Goal: Transaction & Acquisition: Purchase product/service

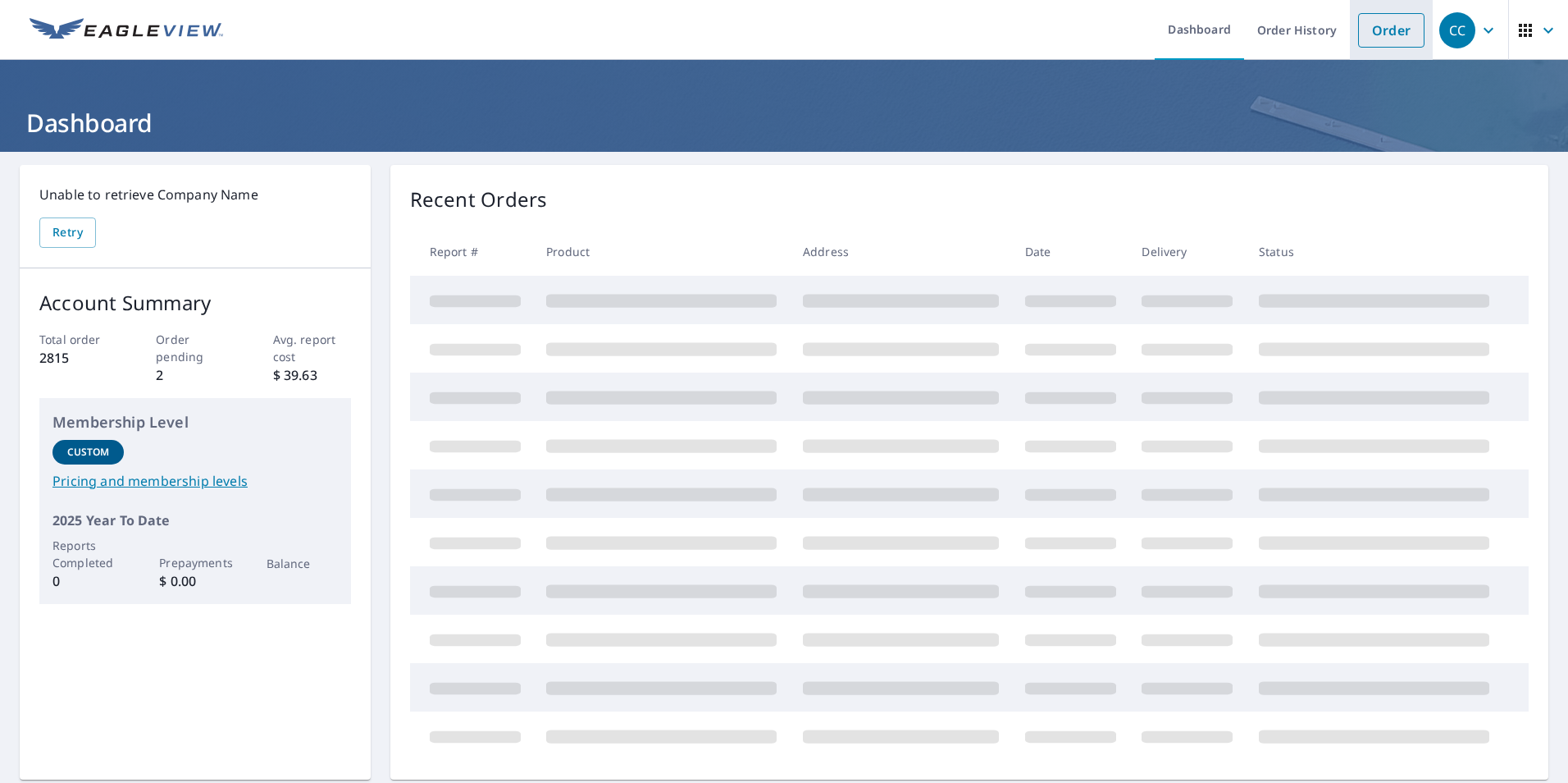
click at [1373, 35] on link "Order" at bounding box center [1391, 31] width 67 height 34
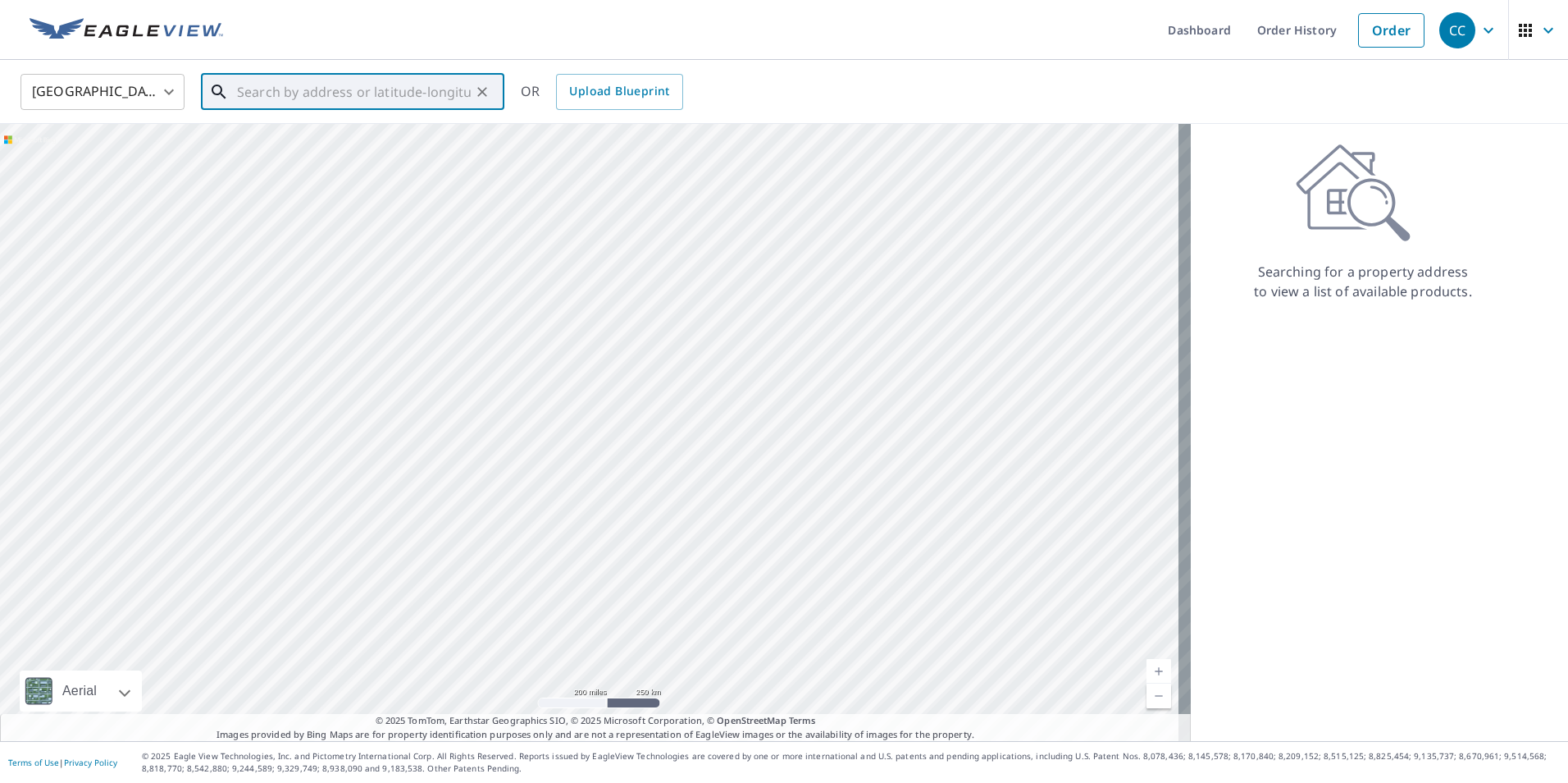
click at [261, 91] on input "text" at bounding box center [353, 92] width 234 height 46
click at [304, 142] on span "[STREET_ADDRESS]" at bounding box center [363, 139] width 258 height 20
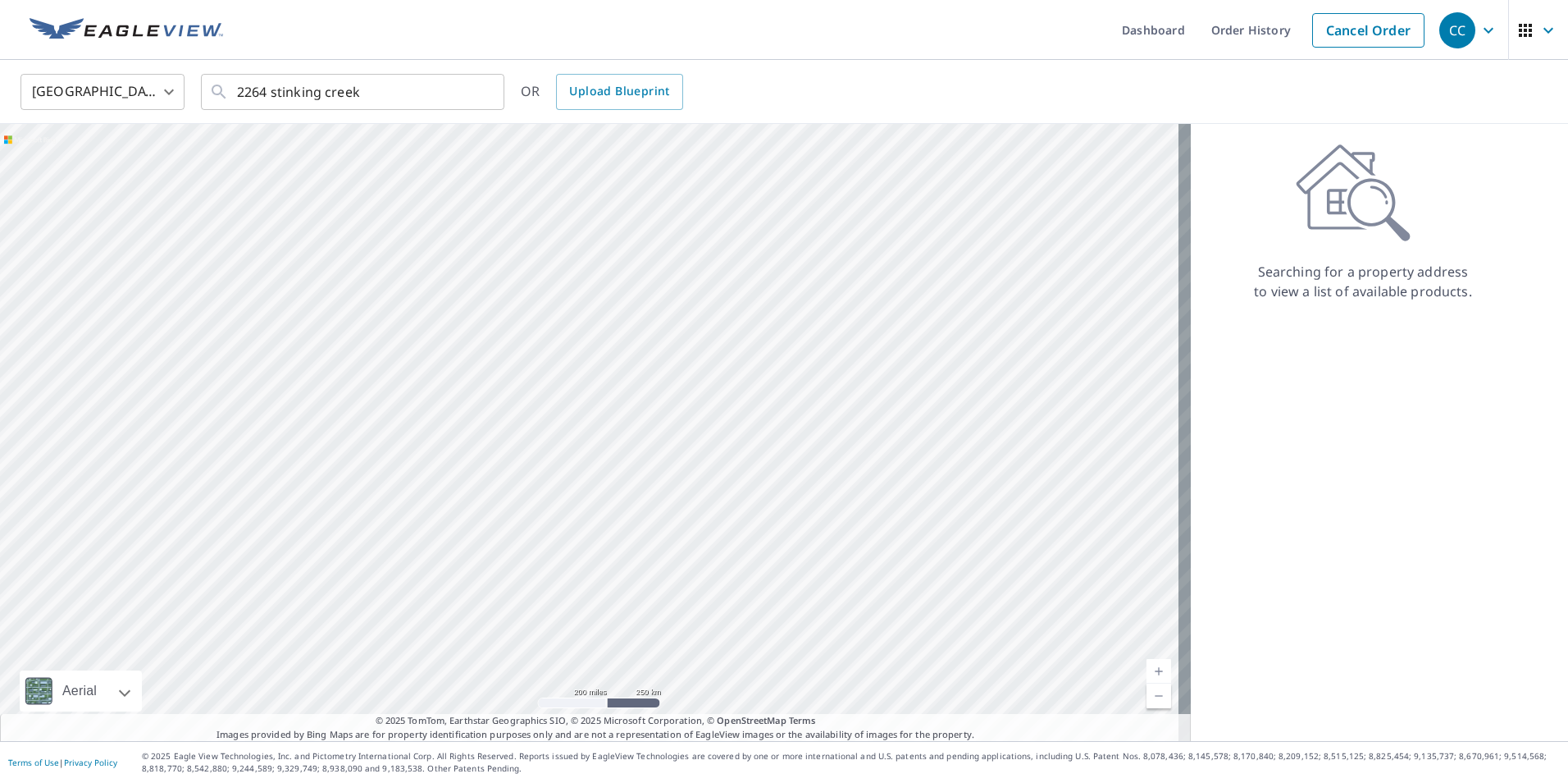
type input "[STREET_ADDRESS][PERSON_NAME]"
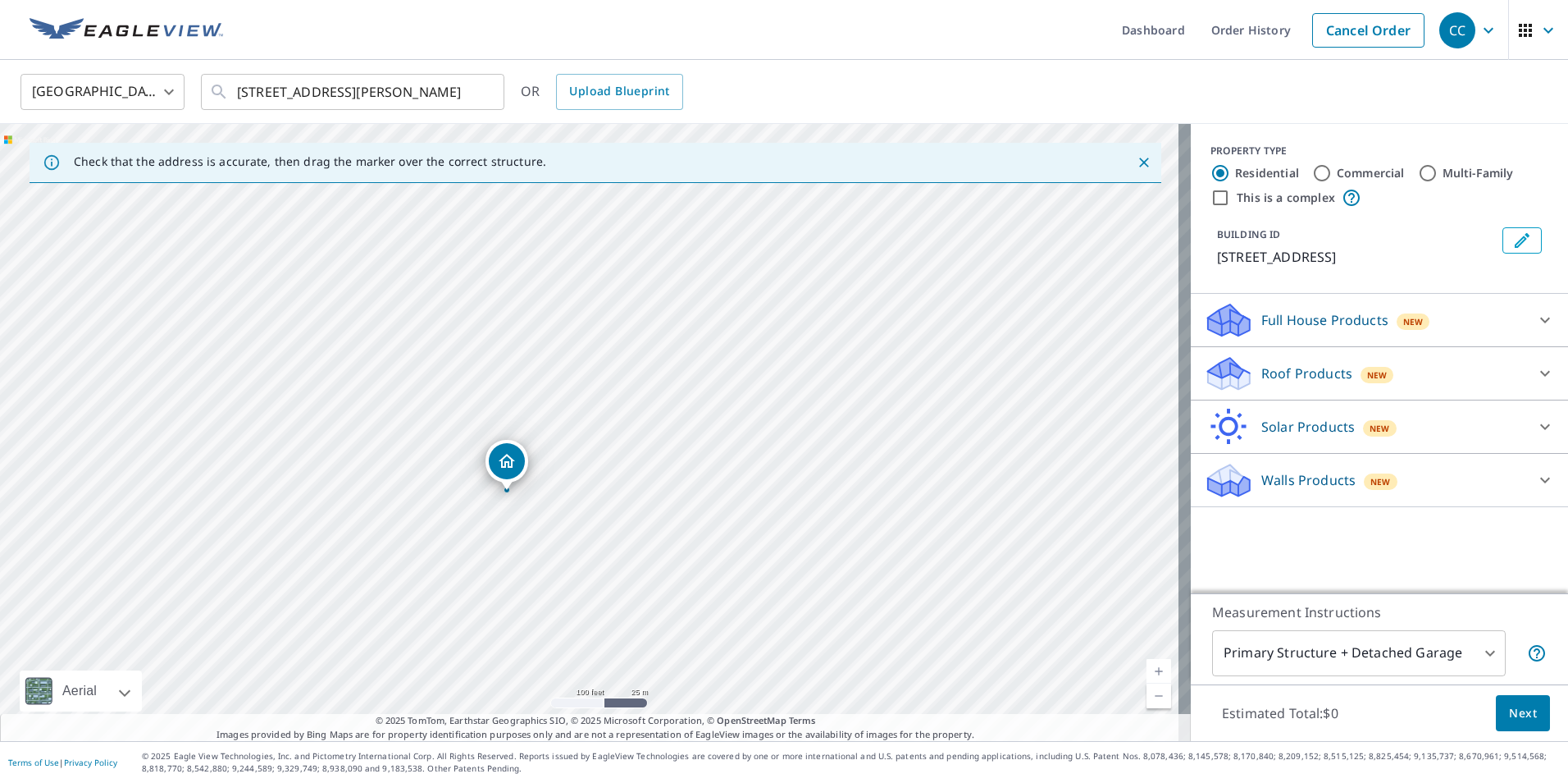
drag, startPoint x: 596, startPoint y: 395, endPoint x: 667, endPoint y: 397, distance: 71.0
click at [667, 397] on div "[STREET_ADDRESS][PERSON_NAME]" at bounding box center [596, 433] width 1191 height 617
drag, startPoint x: 507, startPoint y: 406, endPoint x: 605, endPoint y: 383, distance: 100.7
click at [605, 383] on div "[STREET_ADDRESS][PERSON_NAME]" at bounding box center [596, 433] width 1191 height 617
click at [1218, 378] on icon at bounding box center [1229, 368] width 42 height 20
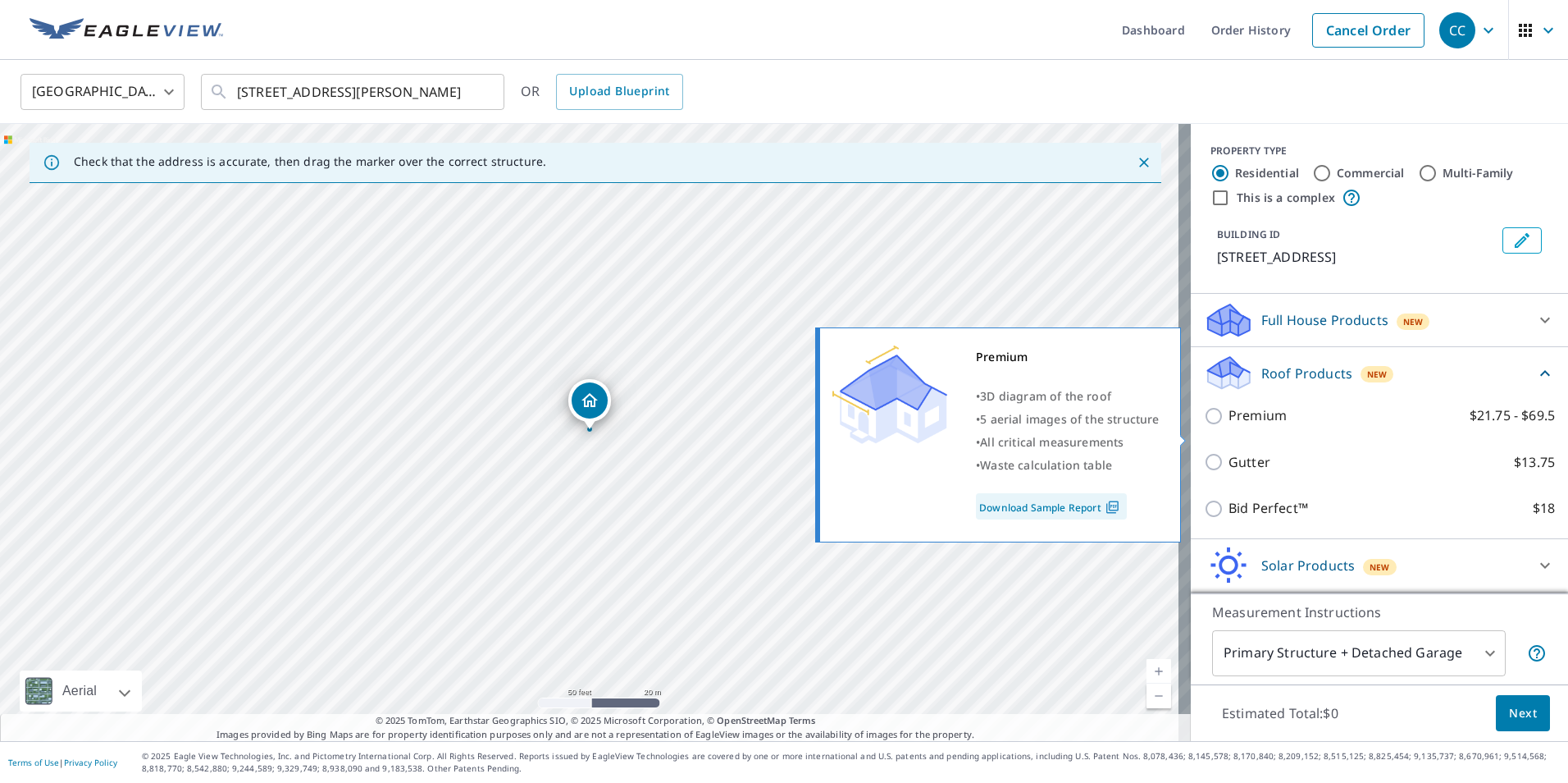
click at [1203, 426] on input "Premium $21.75 - $69.5" at bounding box center [1216, 415] width 25 height 20
checkbox input "true"
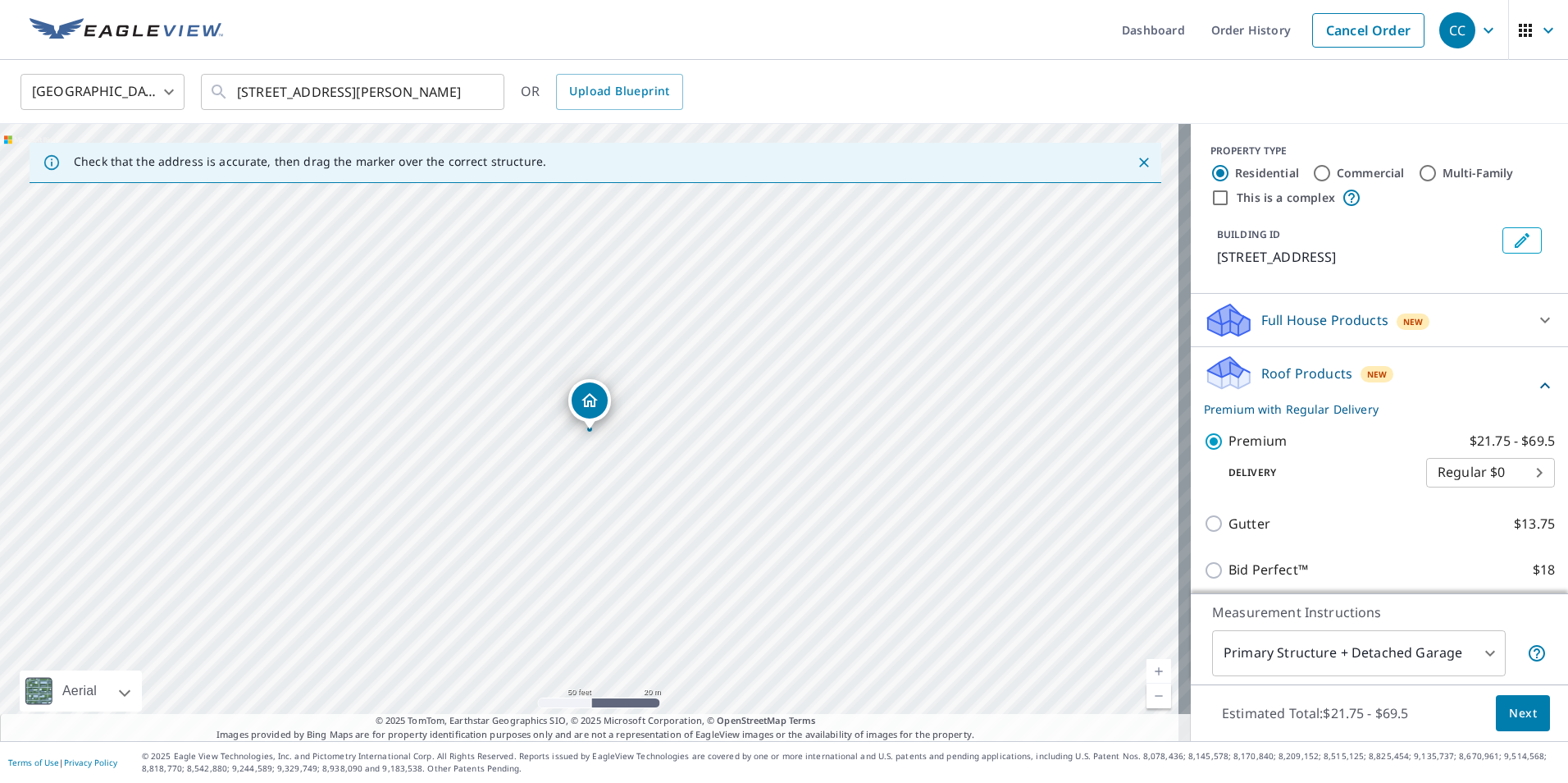
click at [1523, 713] on span "Next" at bounding box center [1522, 712] width 28 height 20
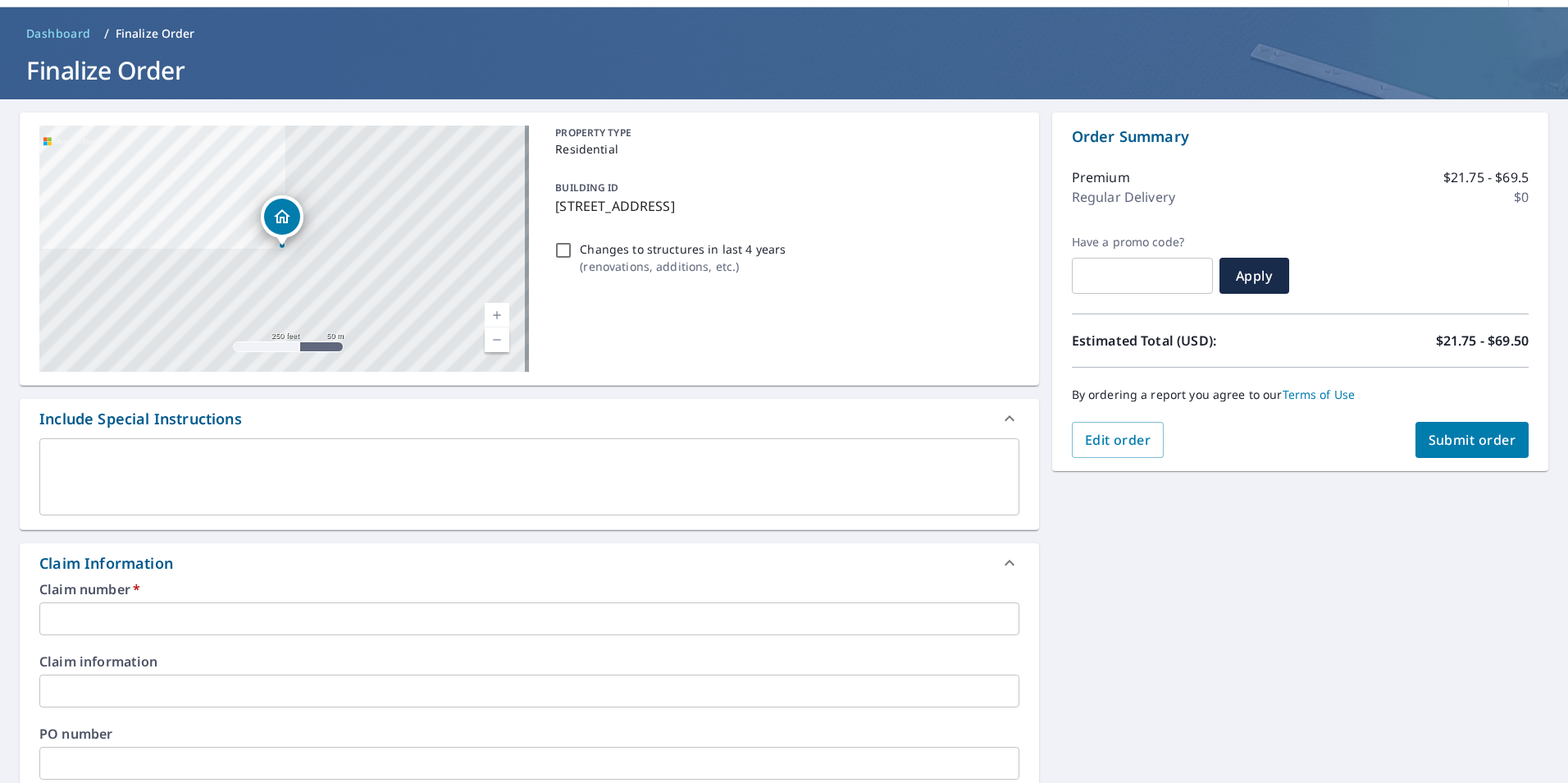
scroll to position [82, 0]
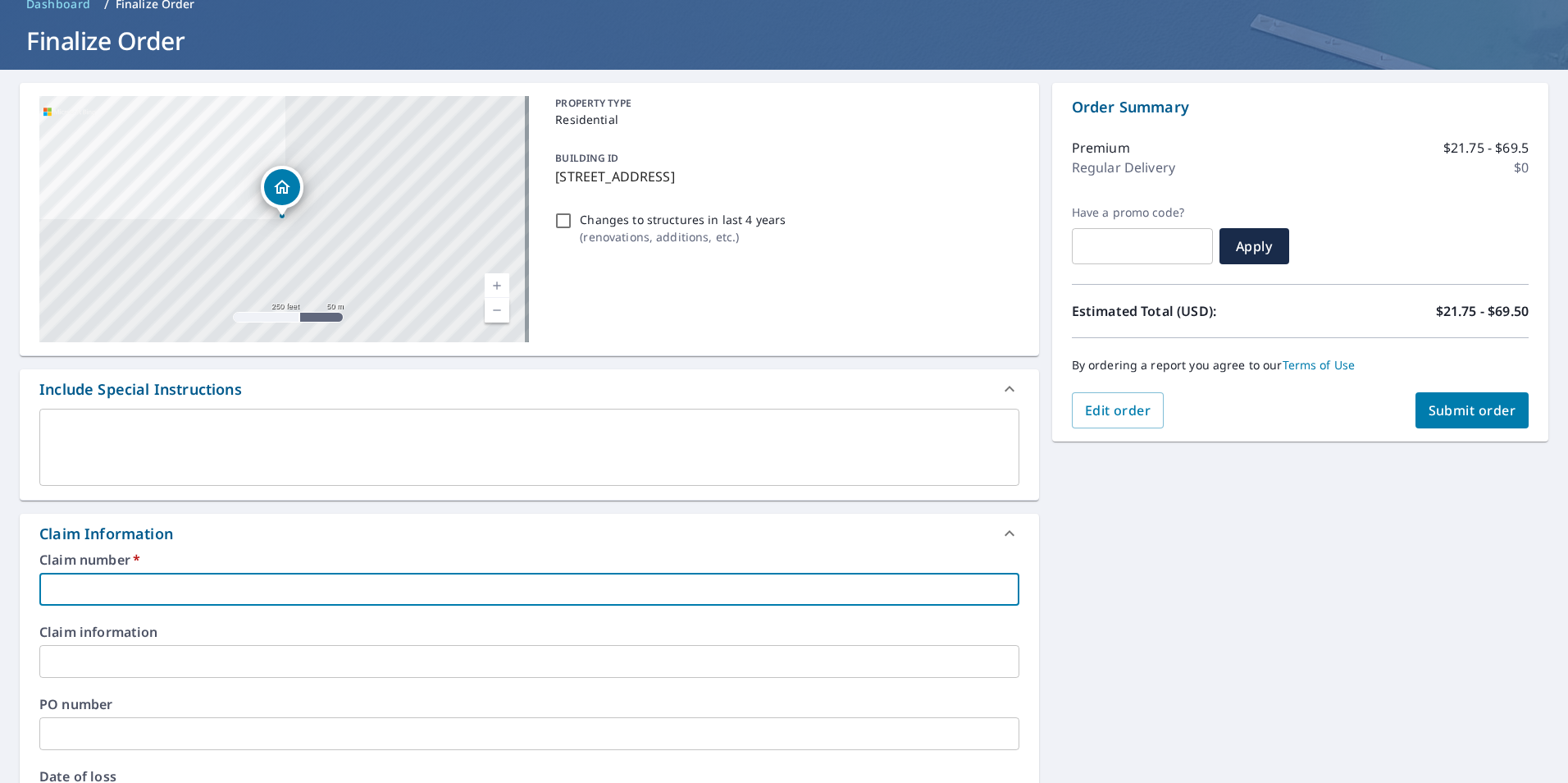
click at [57, 595] on input "text" at bounding box center [529, 589] width 980 height 32
type input "S"
checkbox input "true"
type input "Sl"
checkbox input "true"
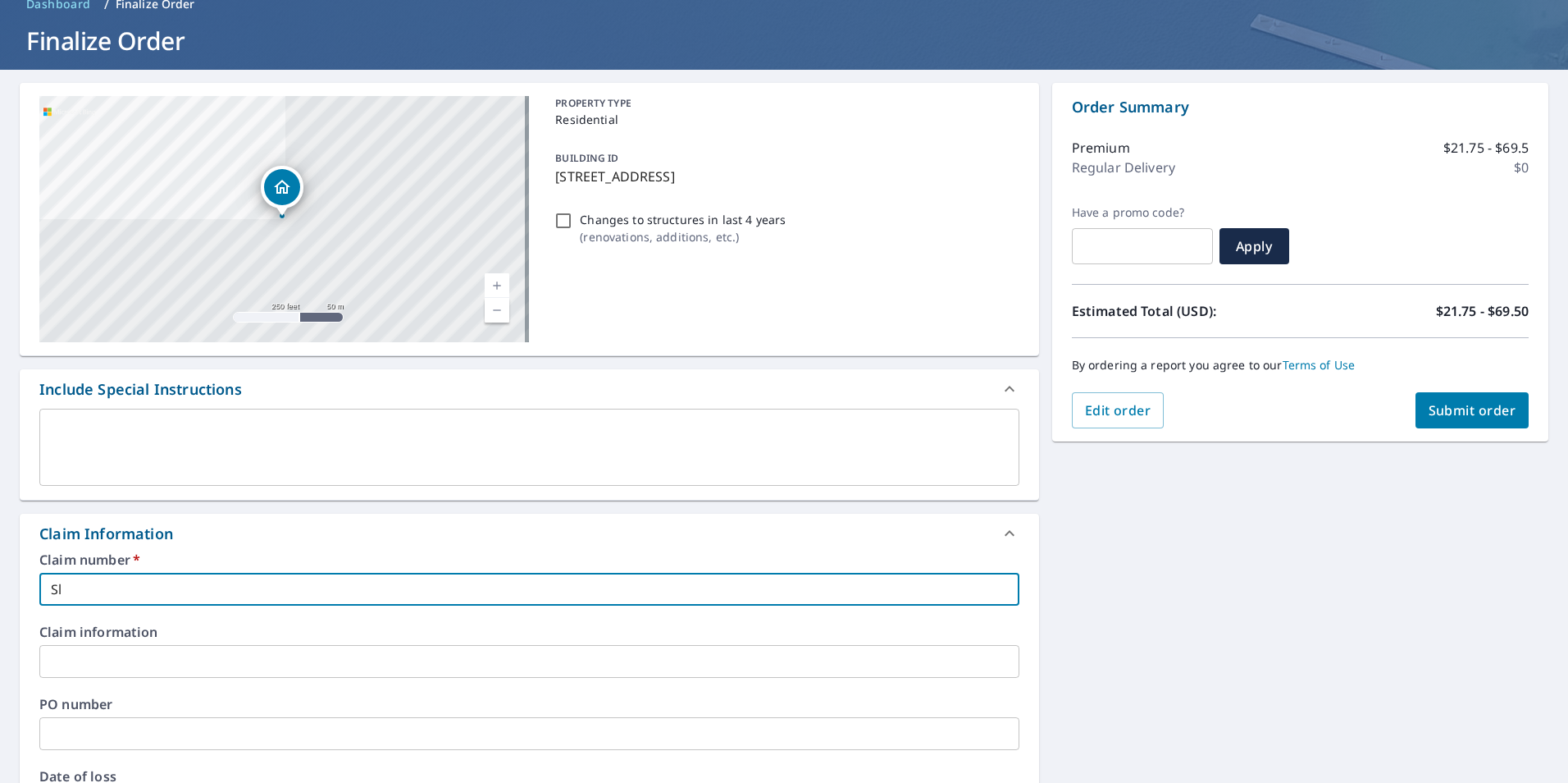
type input "Sli"
checkbox input "true"
type input "Slim"
checkbox input "true"
type input "Slim"
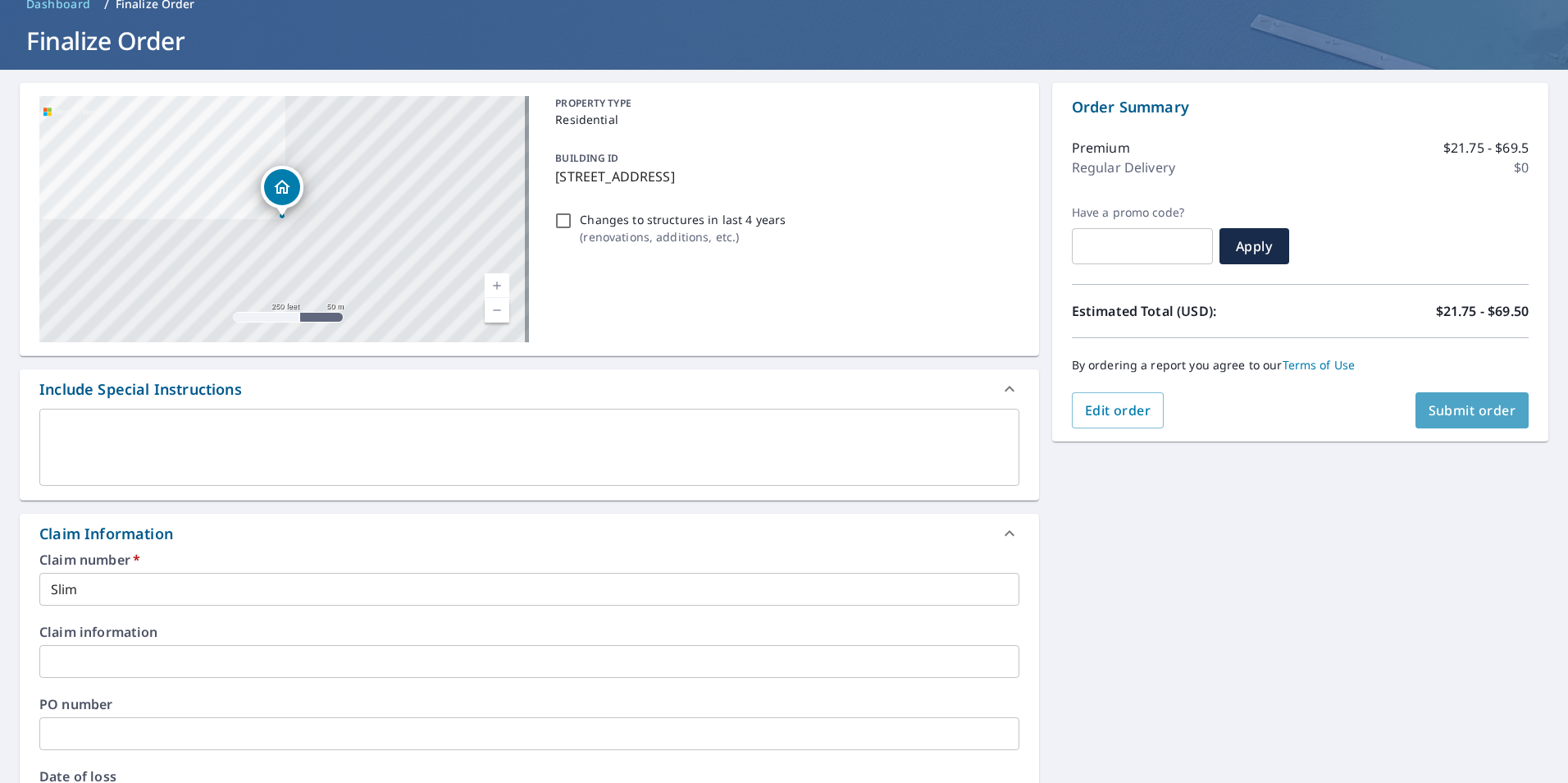
click at [1487, 417] on span "Submit order" at bounding box center [1473, 410] width 88 height 18
checkbox input "true"
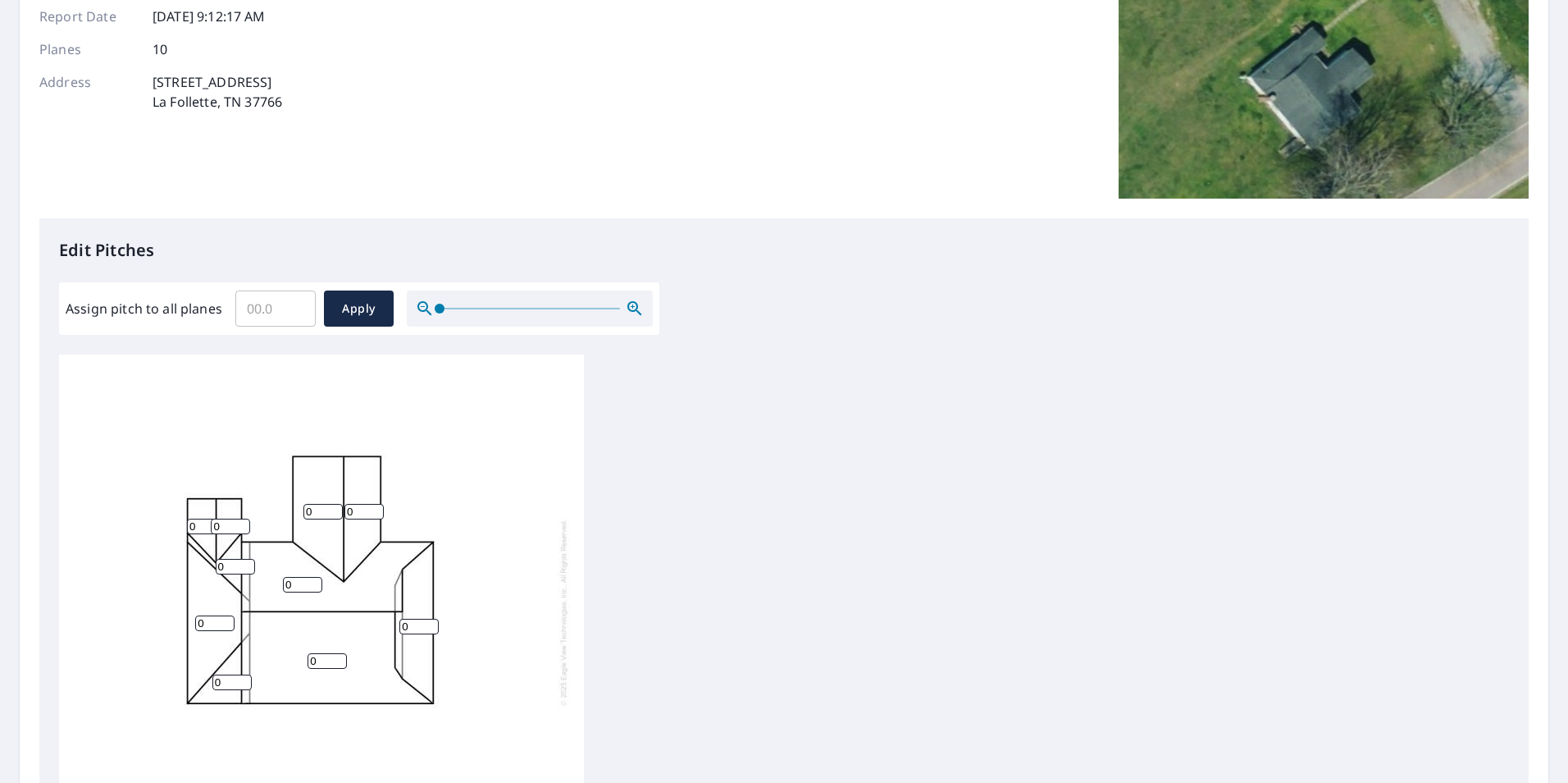
scroll to position [246, 0]
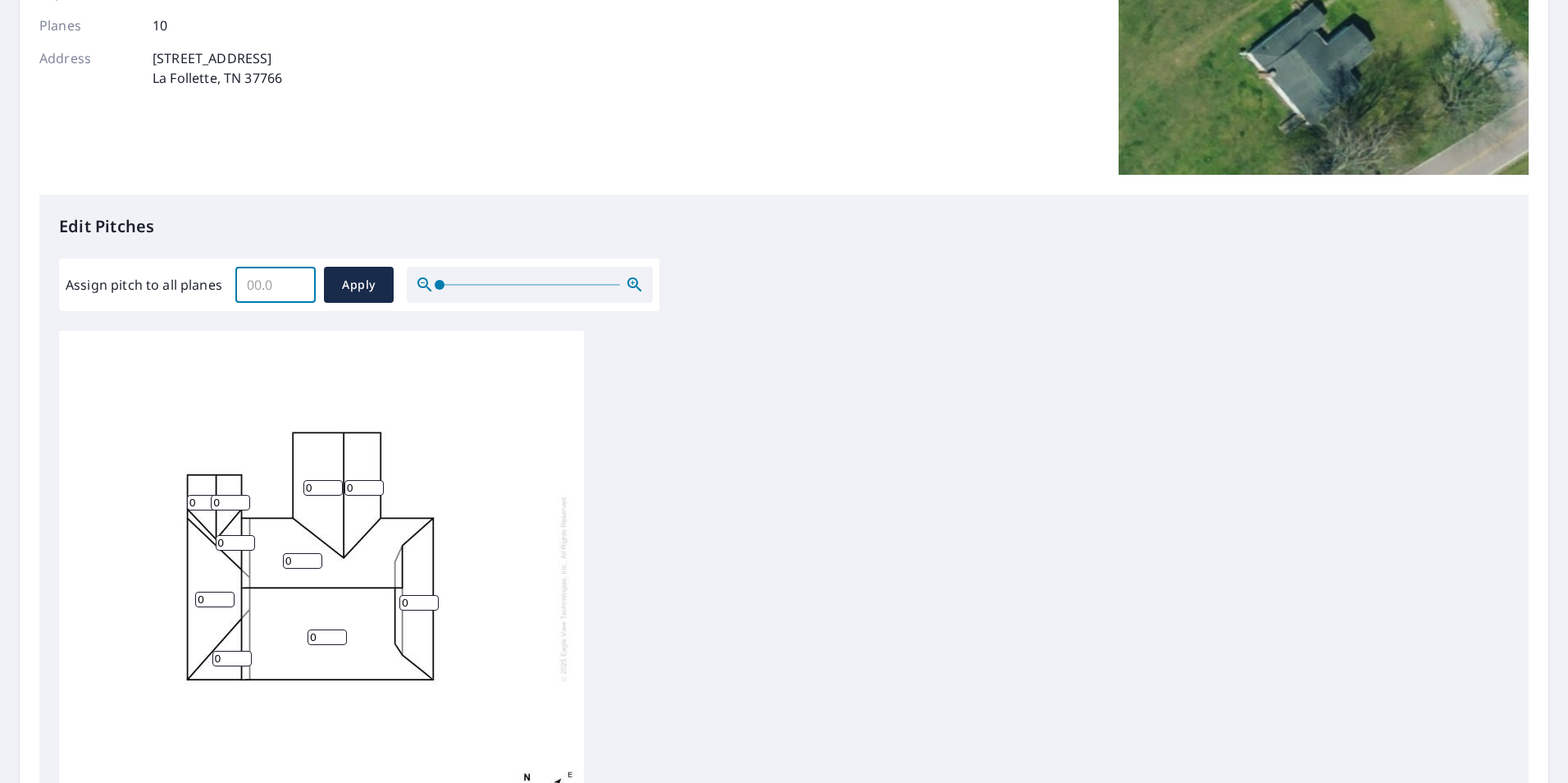
drag, startPoint x: 271, startPoint y: 286, endPoint x: 231, endPoint y: 290, distance: 40.2
click at [231, 289] on div "Assign pitch to all planes ​ Apply" at bounding box center [359, 285] width 587 height 36
type input "8"
click at [358, 290] on span "Apply" at bounding box center [359, 285] width 44 height 20
type input "8"
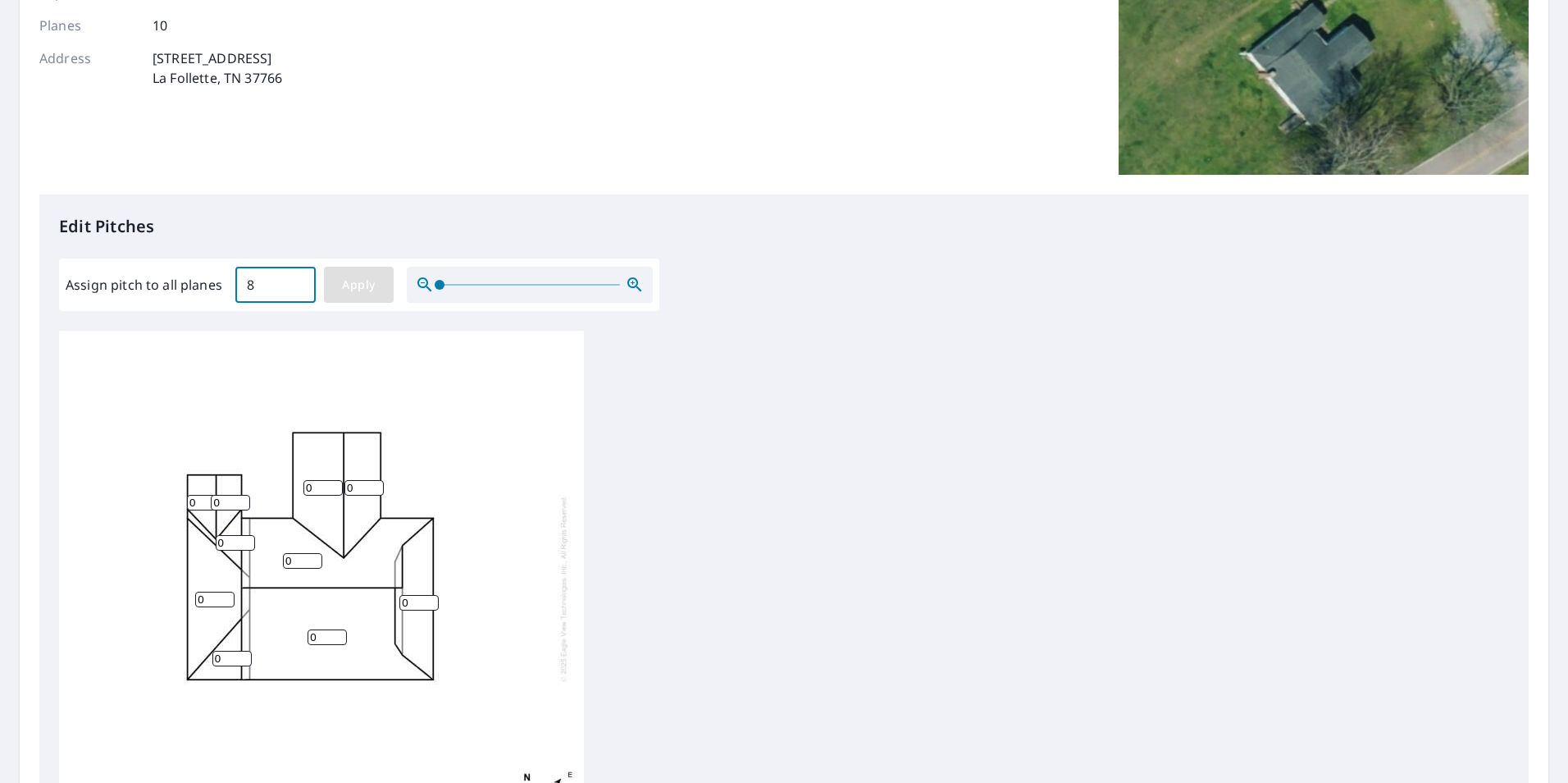
type input "8"
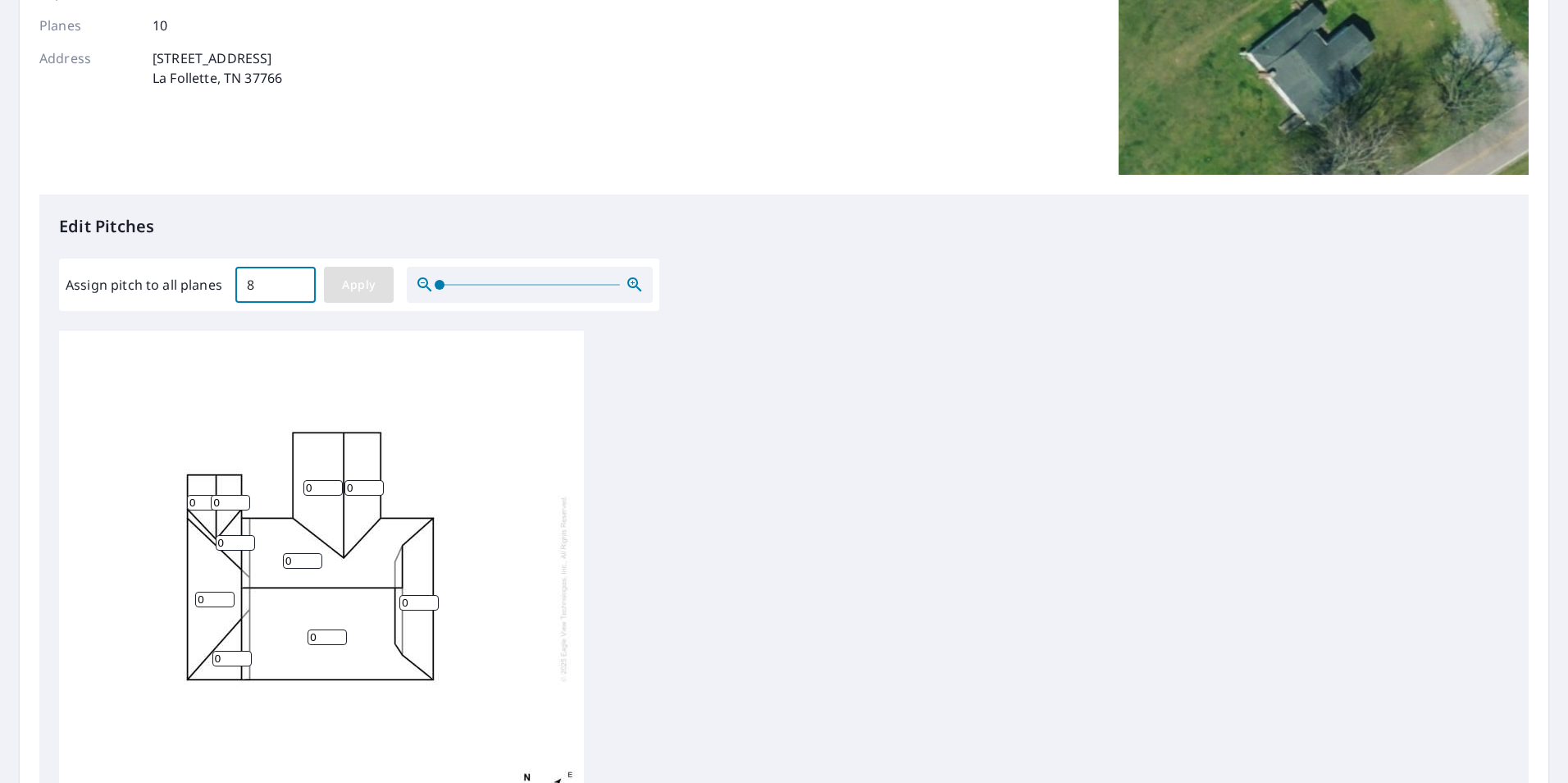
type input "8"
click at [359, 292] on span "Apply" at bounding box center [359, 285] width 44 height 20
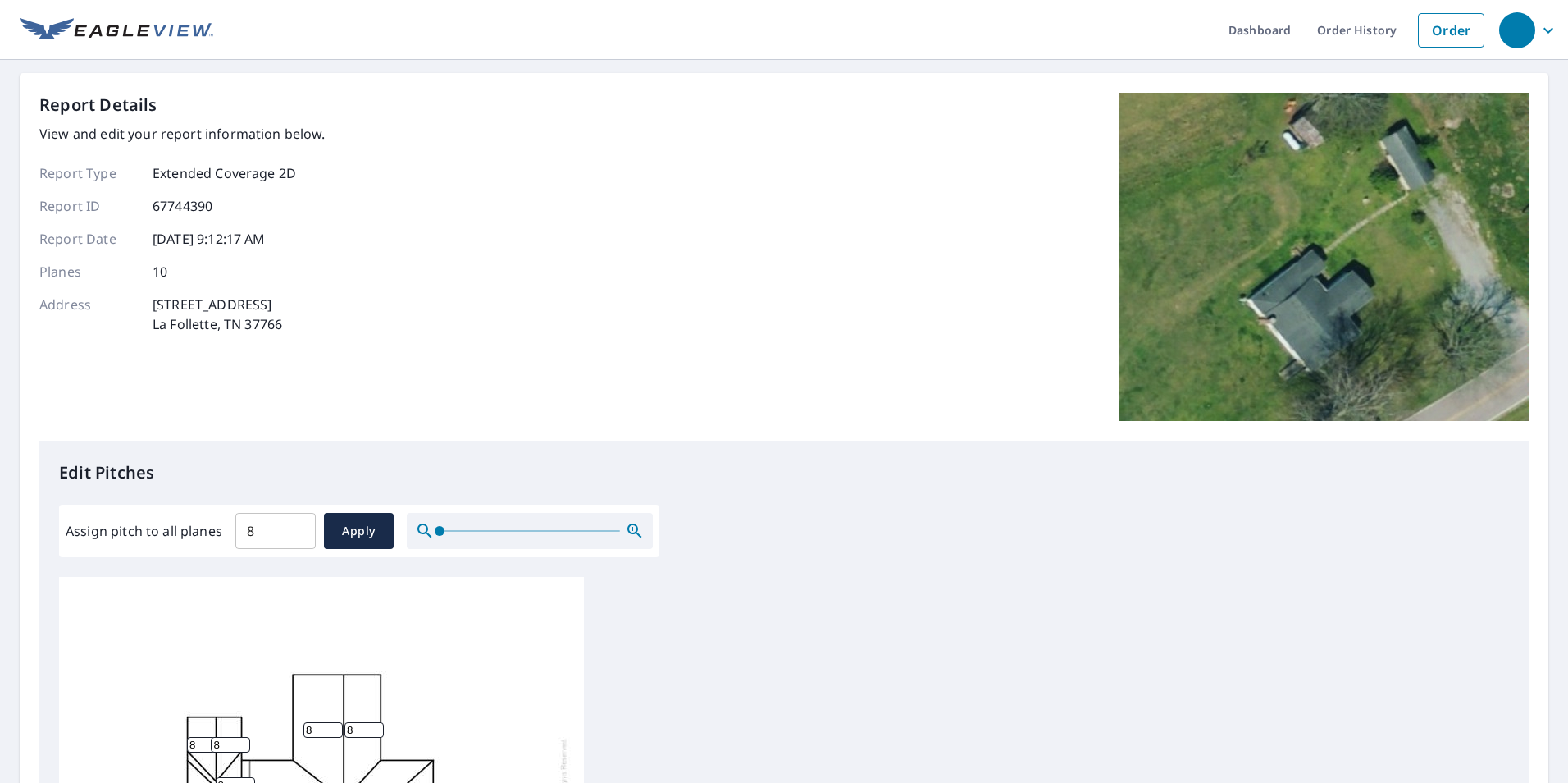
scroll to position [0, 0]
click at [370, 537] on span "Apply" at bounding box center [359, 531] width 44 height 20
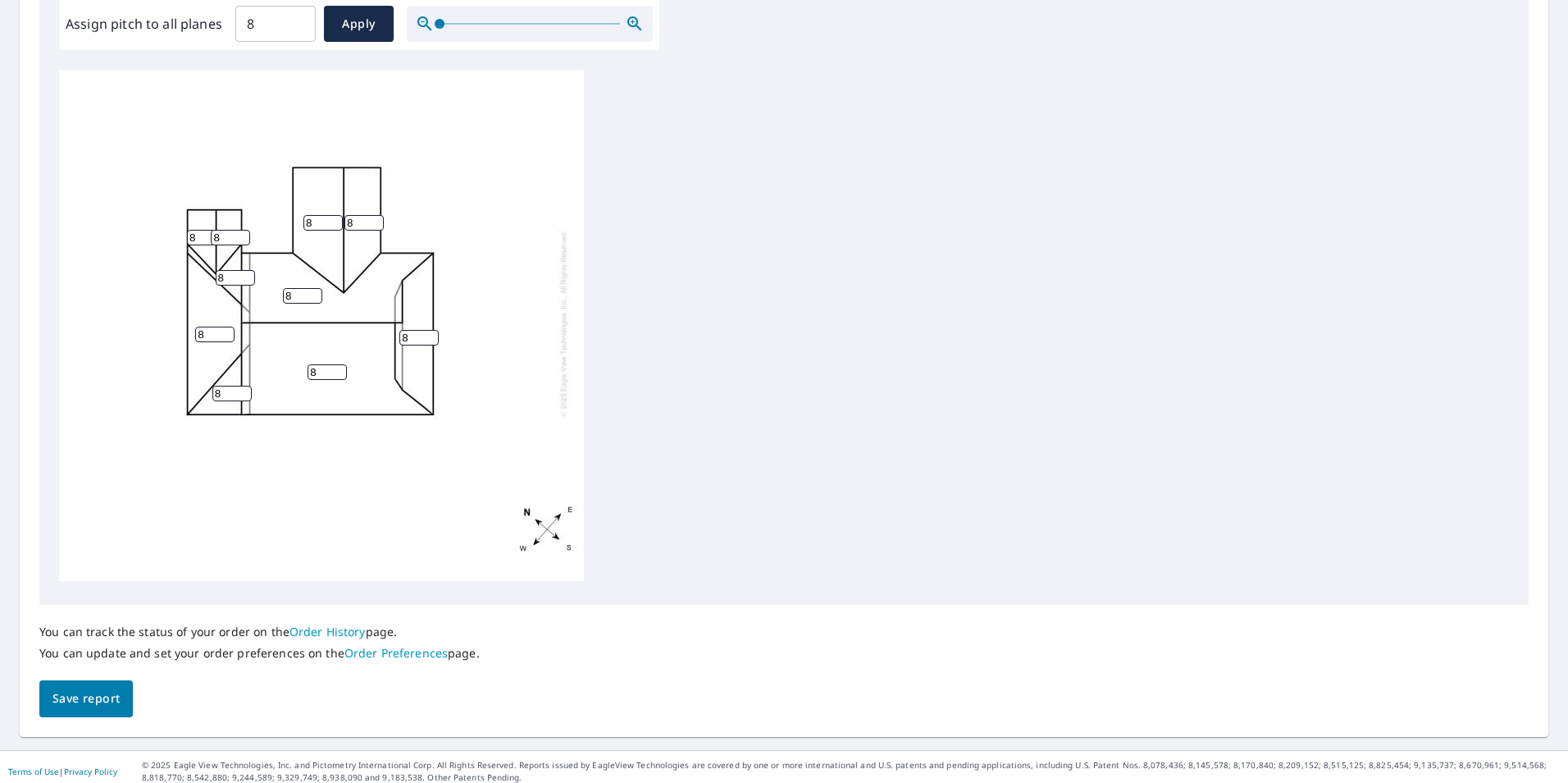
scroll to position [516, 0]
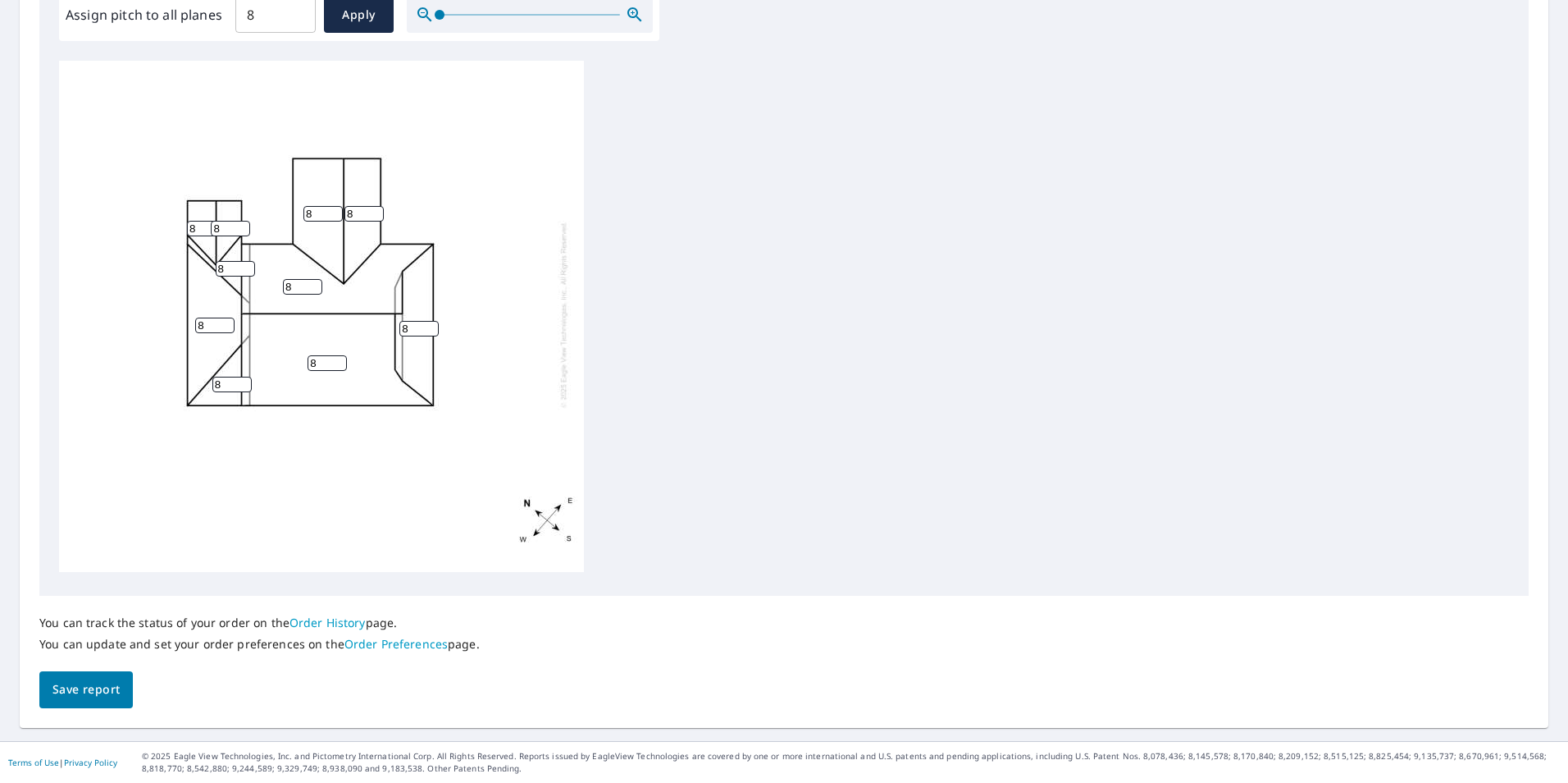
click at [88, 689] on span "Save report" at bounding box center [86, 688] width 67 height 20
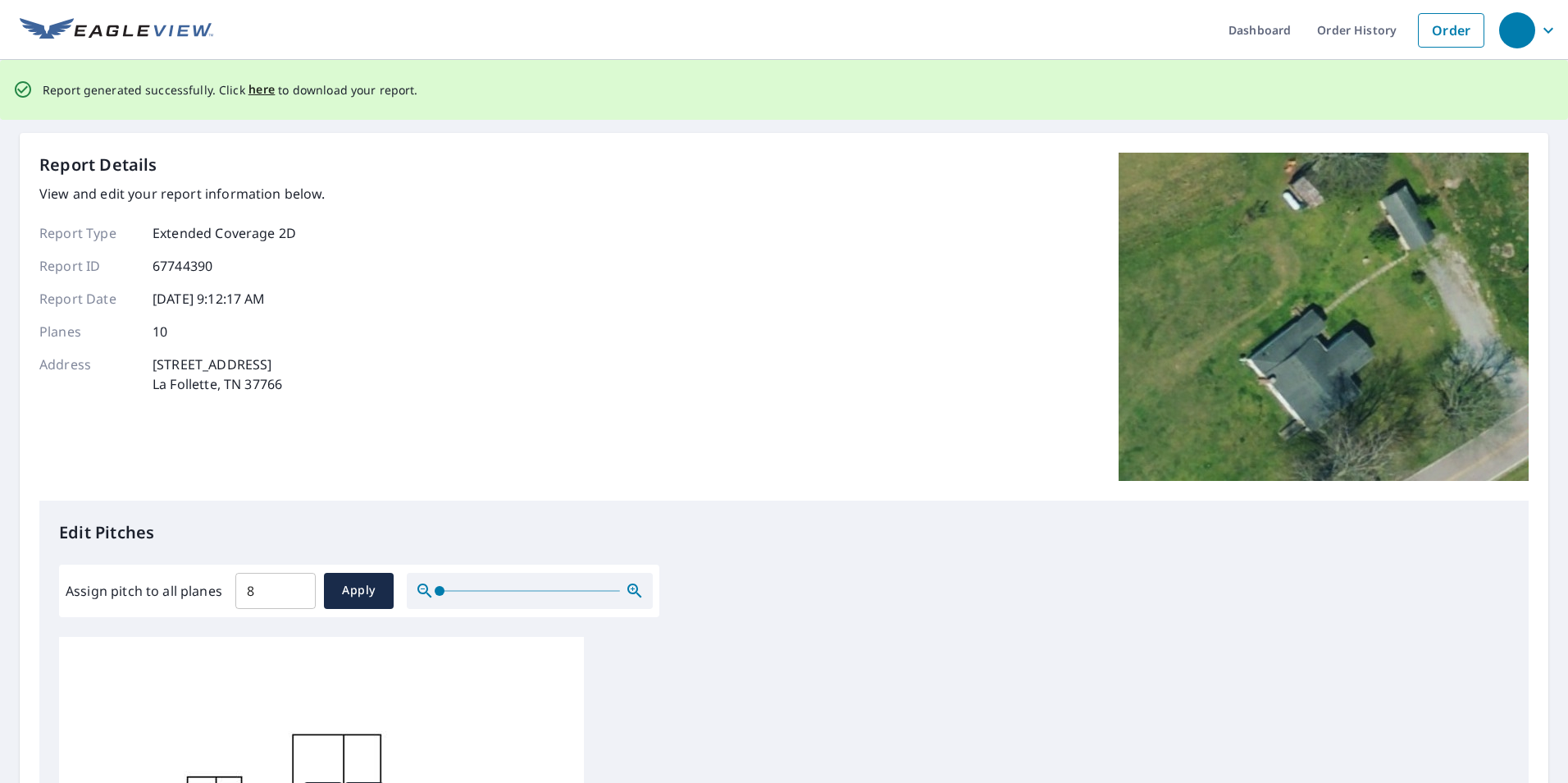
scroll to position [0, 0]
click at [259, 90] on span "here" at bounding box center [261, 89] width 27 height 20
